Goal: Task Accomplishment & Management: Manage account settings

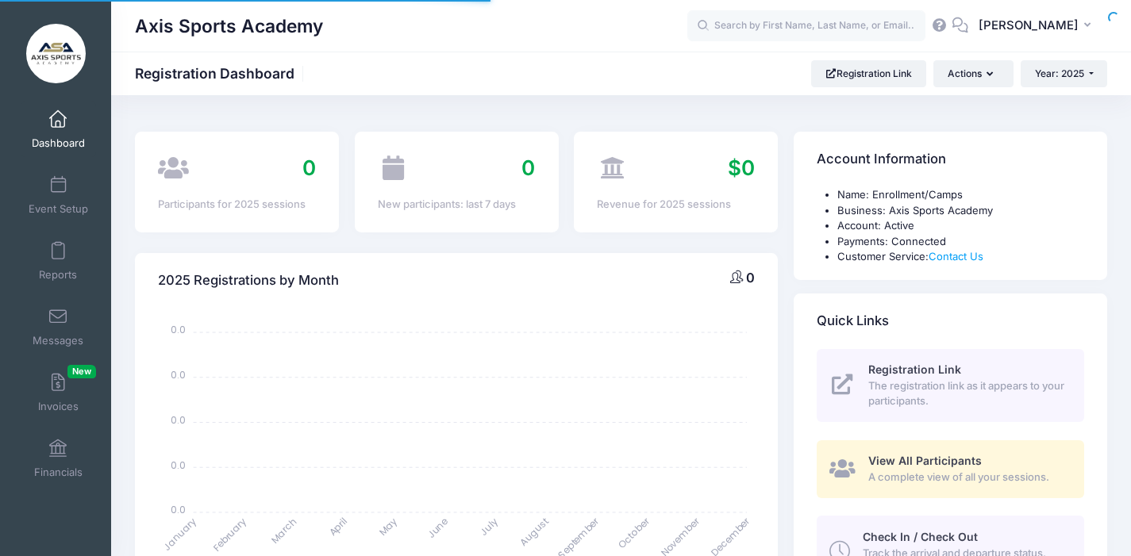
select select
click at [929, 383] on span "The registration link as it appears to your participants." at bounding box center [967, 394] width 198 height 31
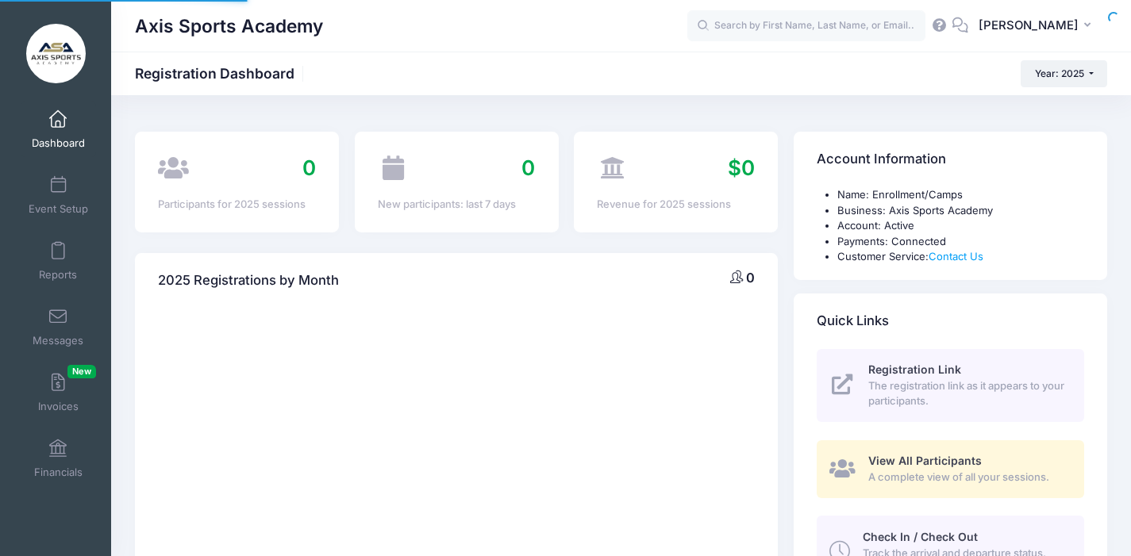
select select
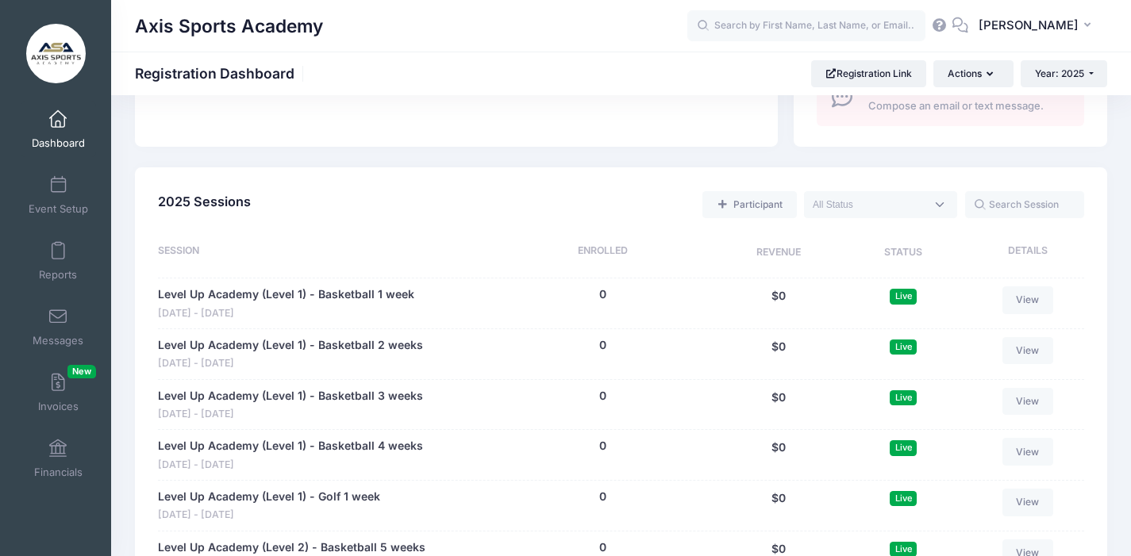
scroll to position [583, 0]
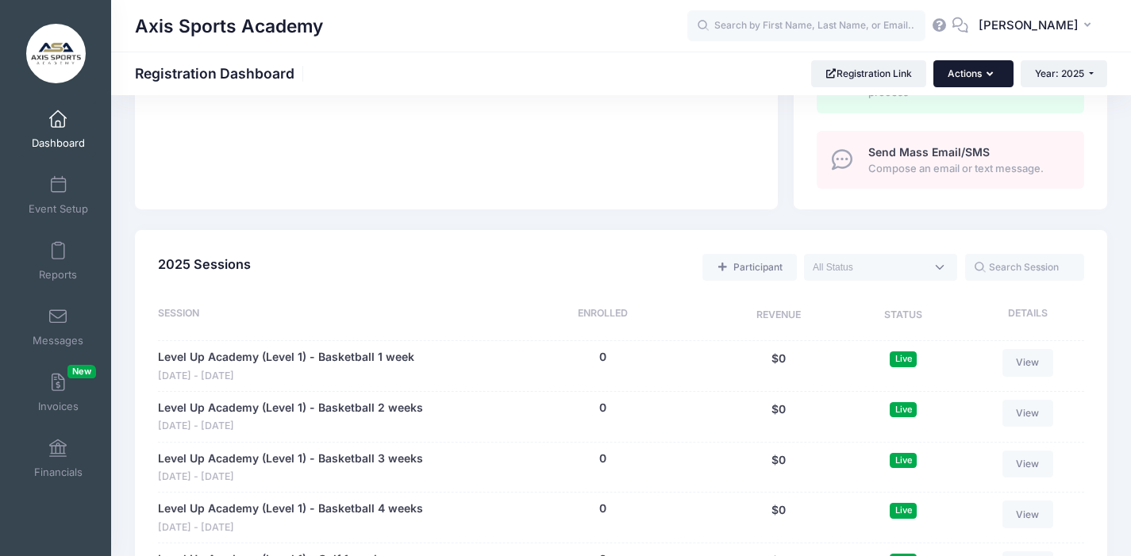
click at [990, 75] on icon "button" at bounding box center [993, 75] width 13 height 0
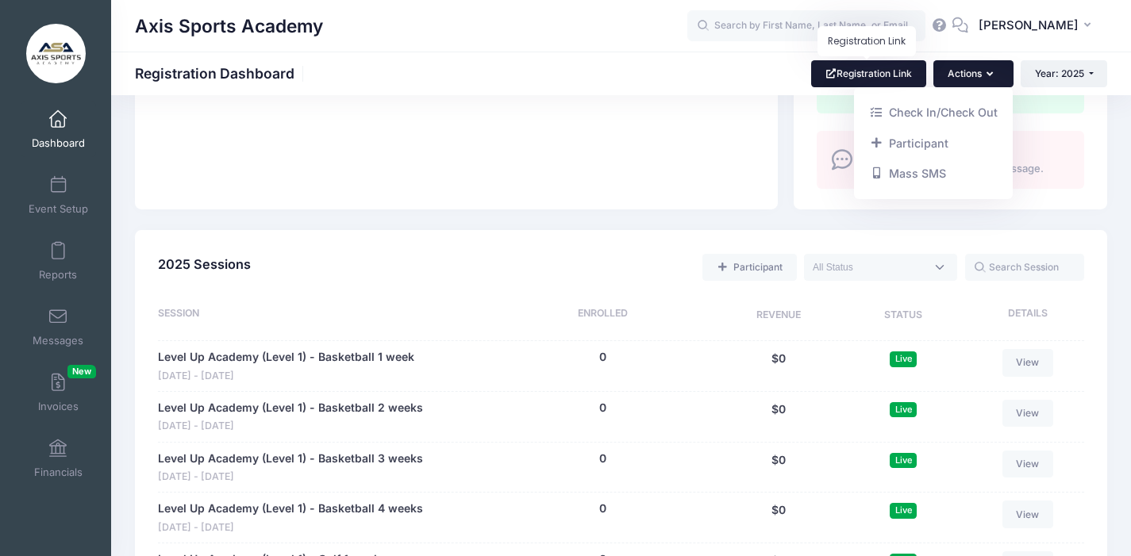
click at [879, 70] on link "Registration Link" at bounding box center [868, 73] width 115 height 27
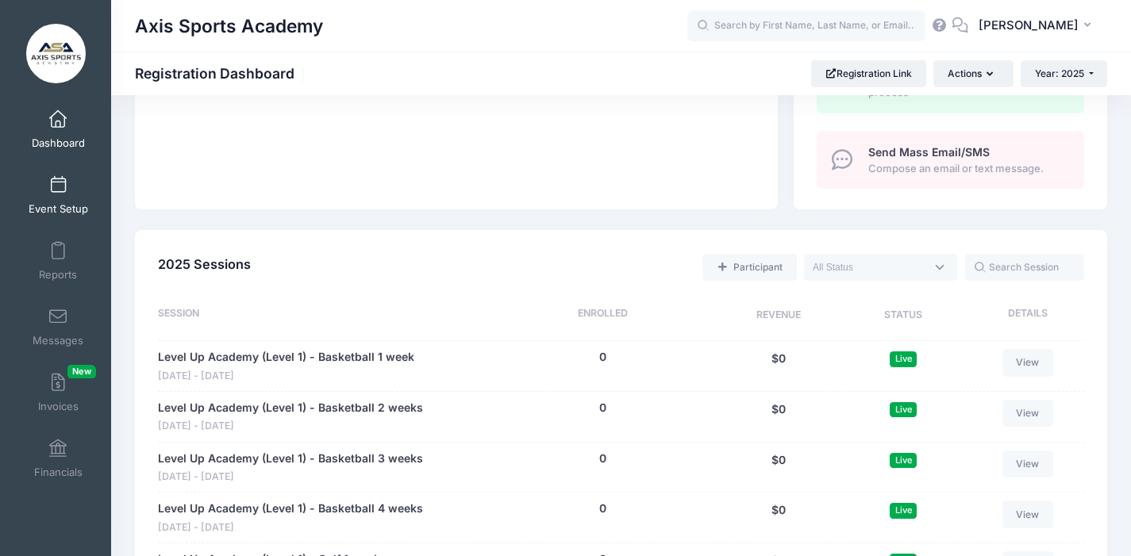
click at [45, 194] on link "Event Setup" at bounding box center [58, 195] width 75 height 56
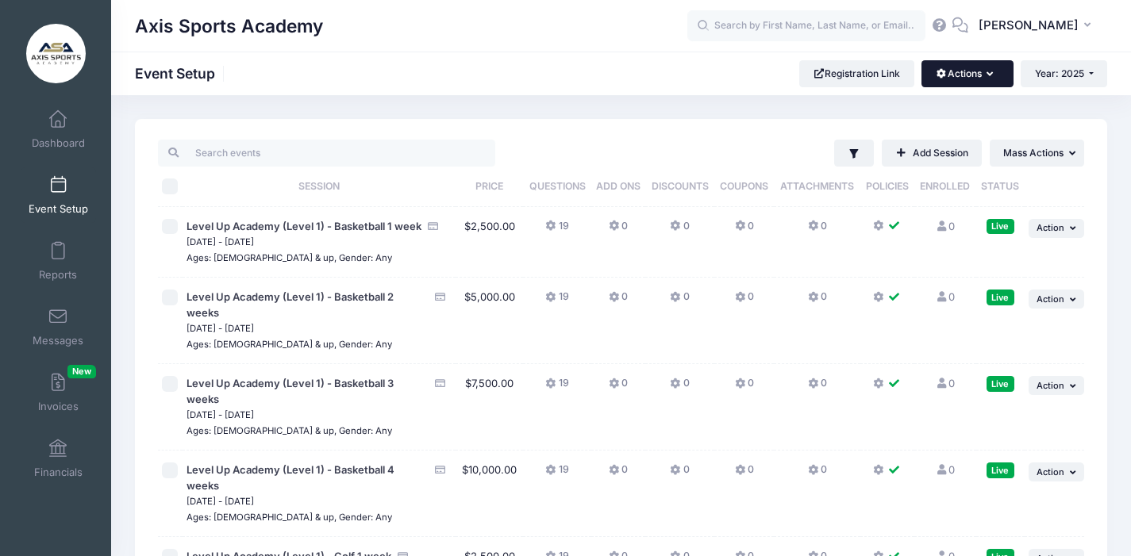
click at [996, 74] on button "Actions" at bounding box center [967, 73] width 91 height 27
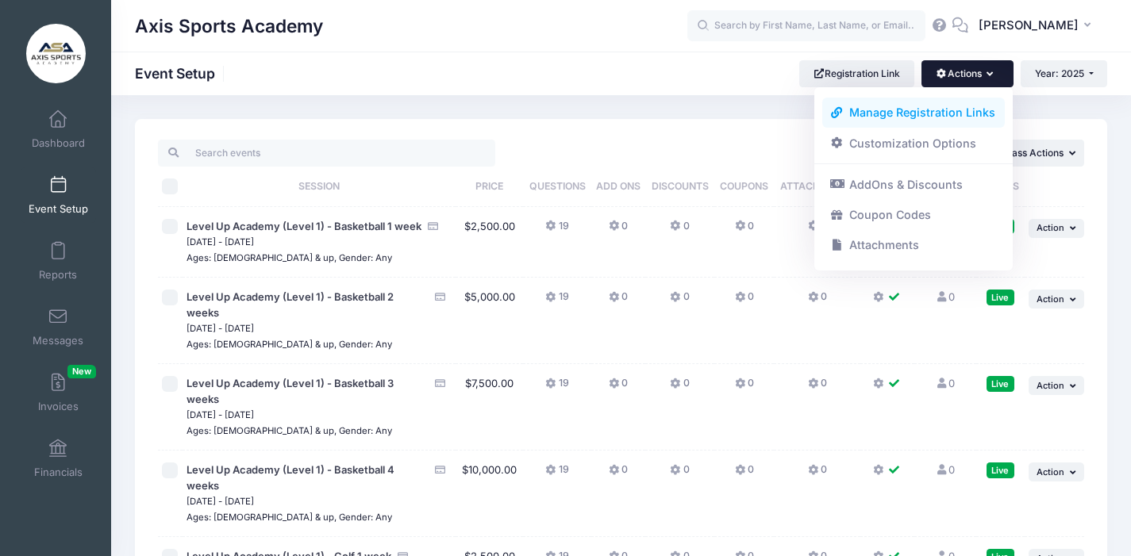
click at [929, 110] on link "Manage Registration Links" at bounding box center [913, 113] width 183 height 30
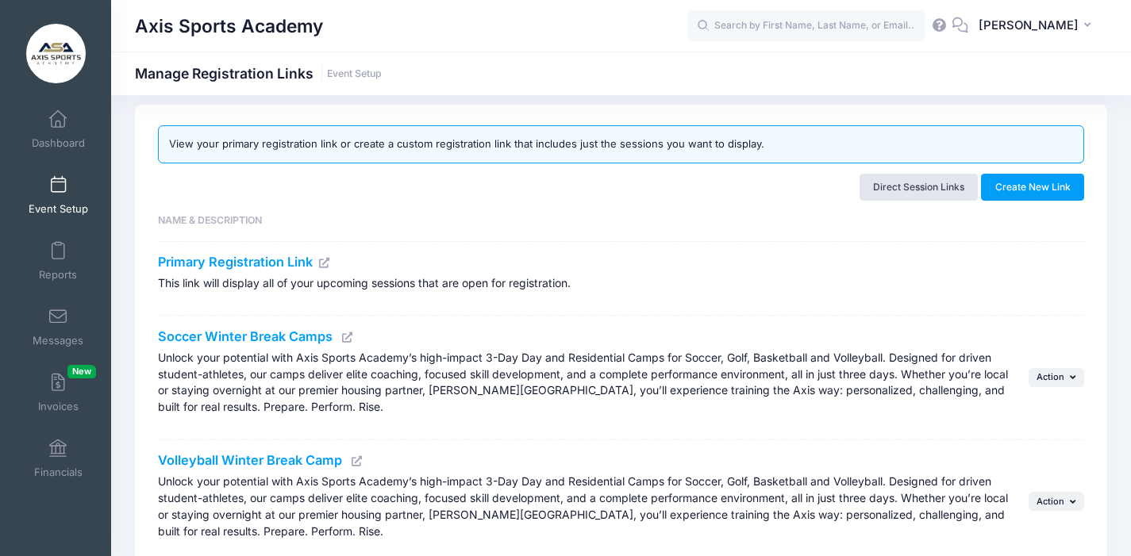
scroll to position [17, 0]
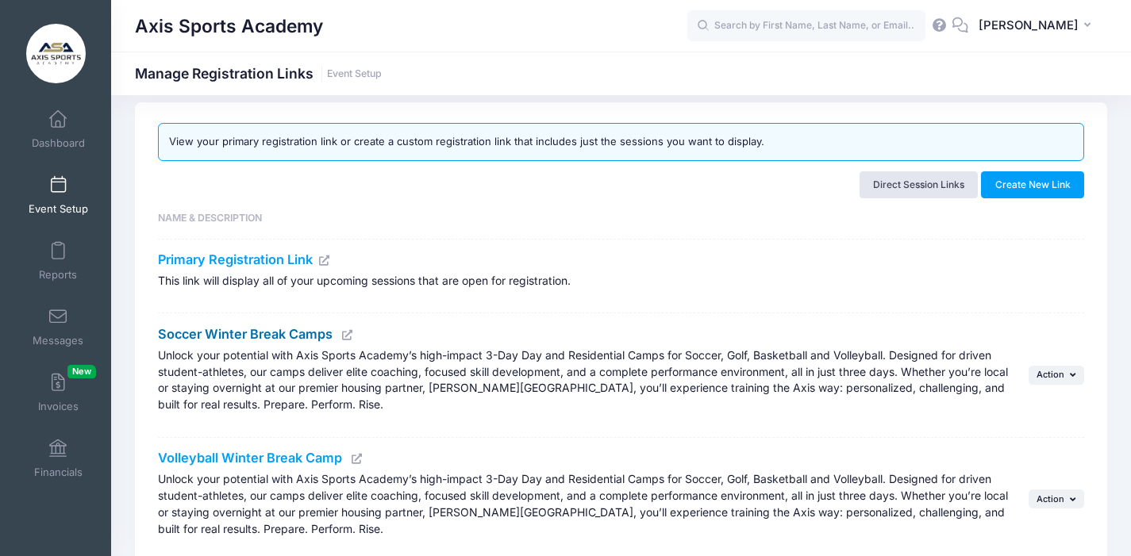
click at [216, 335] on link "Soccer Winter Break Camps" at bounding box center [245, 334] width 175 height 16
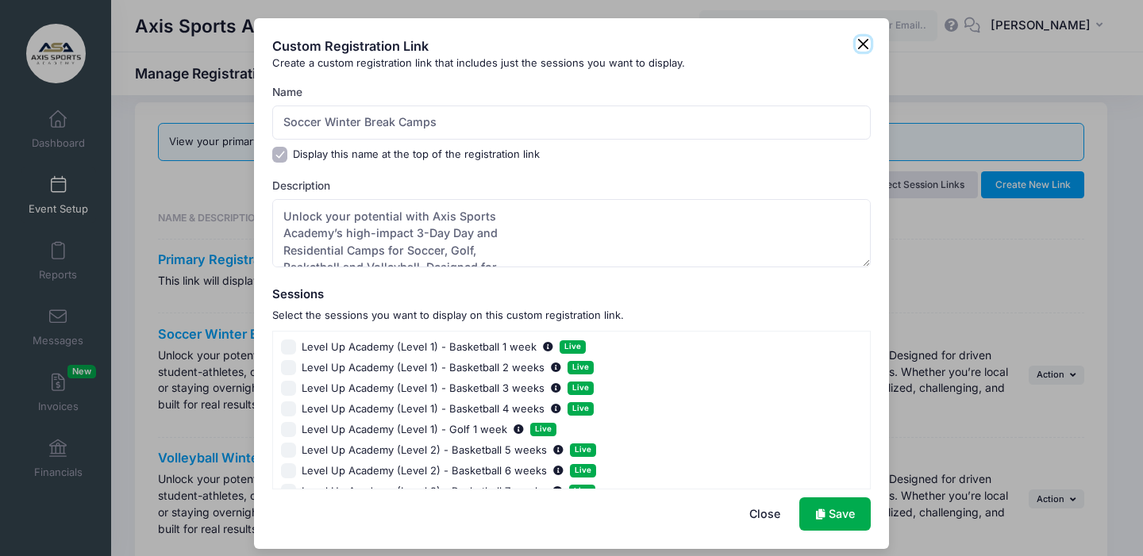
click at [861, 45] on button "Close" at bounding box center [864, 45] width 16 height 16
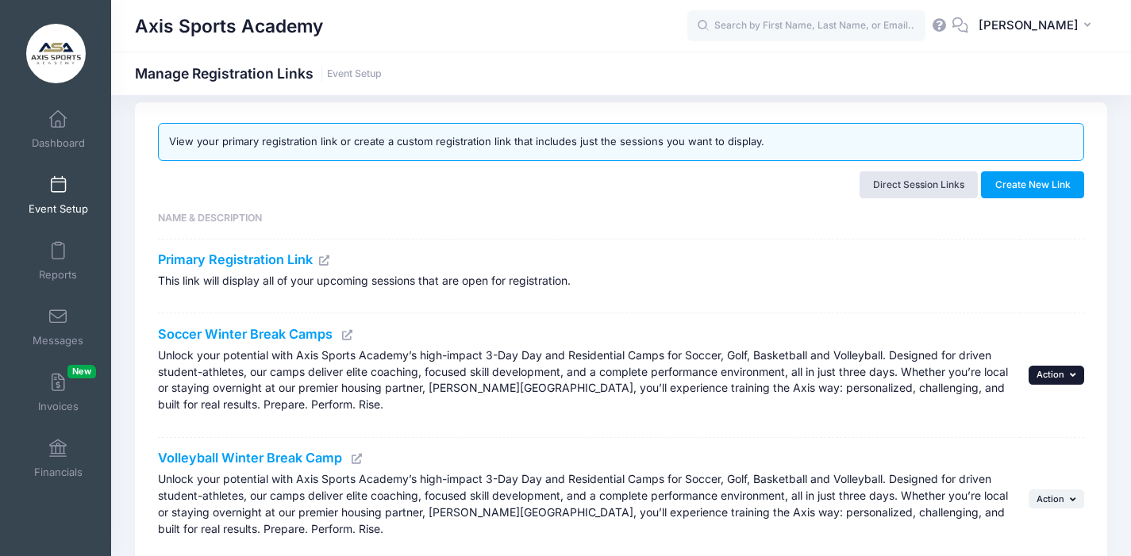
click at [1050, 377] on span "Action" at bounding box center [1051, 374] width 28 height 11
click at [1049, 376] on span "Action" at bounding box center [1051, 374] width 28 height 11
click at [351, 336] on icon at bounding box center [347, 335] width 13 height 10
